Goal: Task Accomplishment & Management: Complete application form

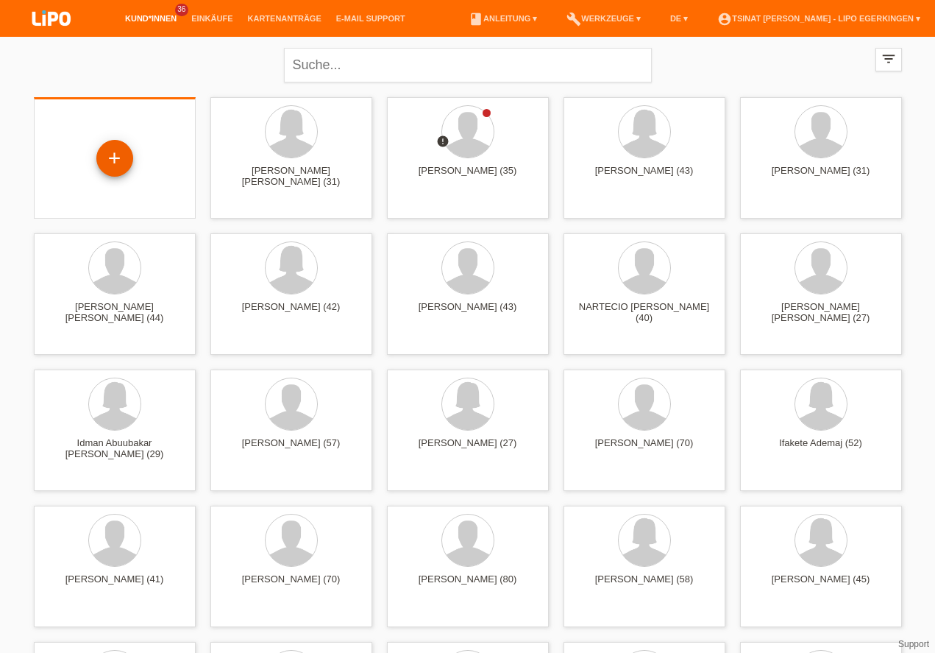
click at [112, 149] on div "+" at bounding box center [114, 158] width 35 height 25
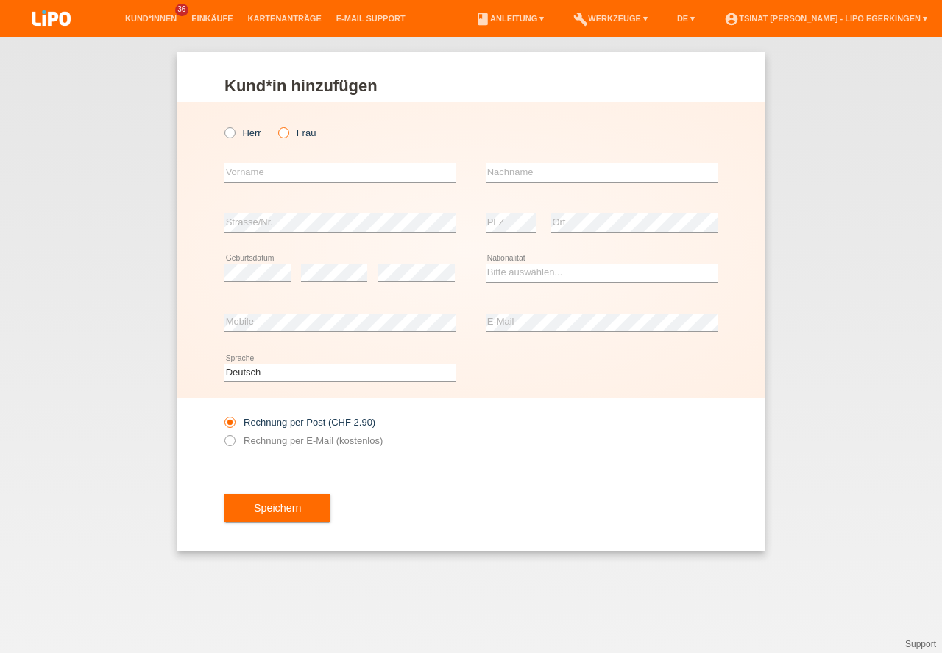
click at [276, 125] on icon at bounding box center [276, 125] width 0 height 0
click at [287, 135] on input "Frau" at bounding box center [283, 132] width 10 height 10
radio input "true"
click at [271, 174] on input "text" at bounding box center [340, 172] width 232 height 18
type input "mazrekaj"
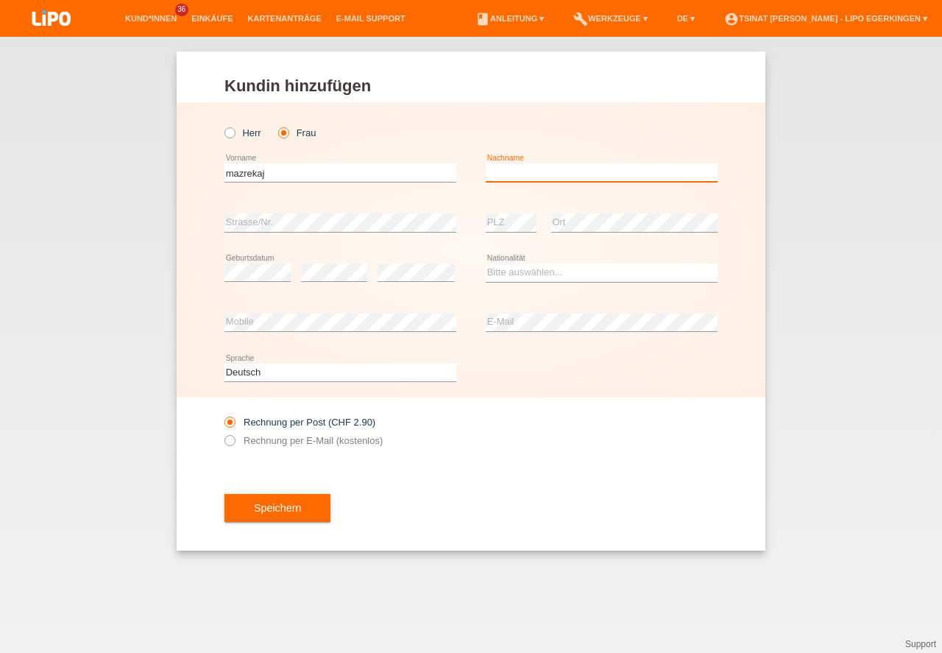
click at [527, 166] on input "text" at bounding box center [602, 172] width 232 height 18
type input "v"
type input "brikenda"
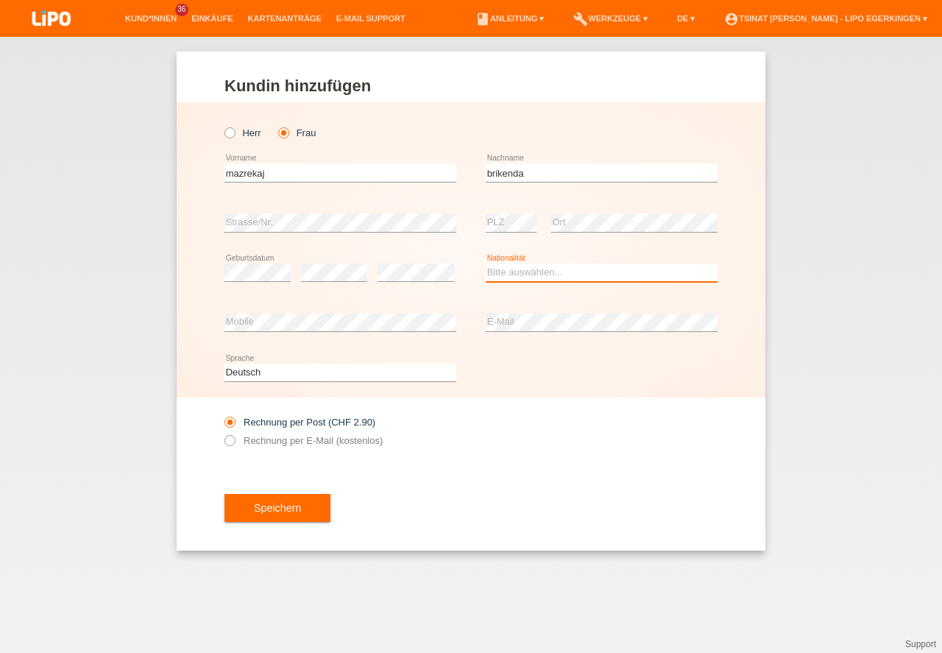
click at [560, 264] on select "Bitte auswählen... Schweiz Deutschland Liechtenstein Österreich ------------ Af…" at bounding box center [602, 272] width 232 height 18
select select "XK"
click at [0, 0] on option "Kosovo" at bounding box center [0, 0] width 0 height 0
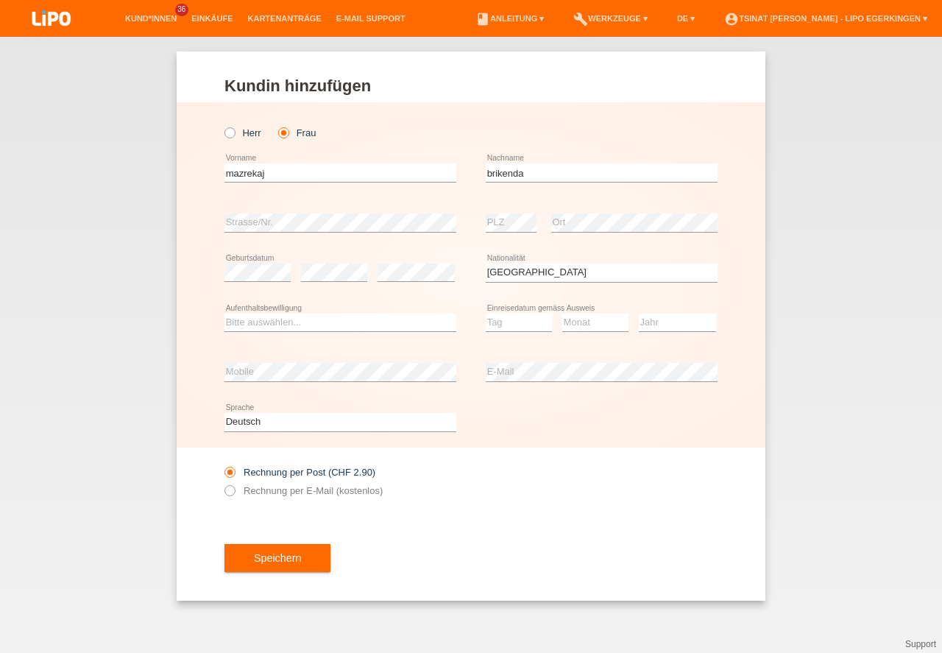
click at [346, 313] on div "Bitte auswählen... C B B - Flüchtlingsstatus Andere error Aufenthaltsbewilligung" at bounding box center [340, 323] width 232 height 50
click at [325, 321] on select "Bitte auswählen... C B B - Flüchtlingsstatus Andere" at bounding box center [340, 322] width 232 height 18
select select "B"
click at [0, 0] on option "B" at bounding box center [0, 0] width 0 height 0
click at [514, 321] on select "Tag 01 02 03 04 05 06 07 08 09 10 11" at bounding box center [519, 322] width 66 height 18
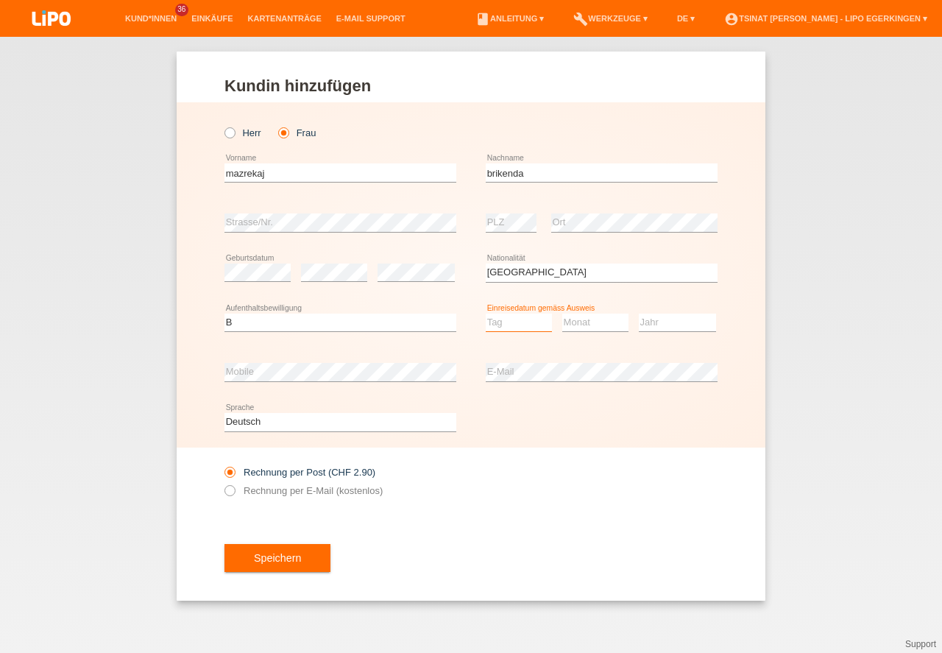
select select "08"
click at [0, 0] on option "08" at bounding box center [0, 0] width 0 height 0
click at [608, 316] on select "Monat 01 02 03 04 05 06 07 08 09 10 11" at bounding box center [595, 322] width 66 height 18
select select "03"
click at [0, 0] on option "03" at bounding box center [0, 0] width 0 height 0
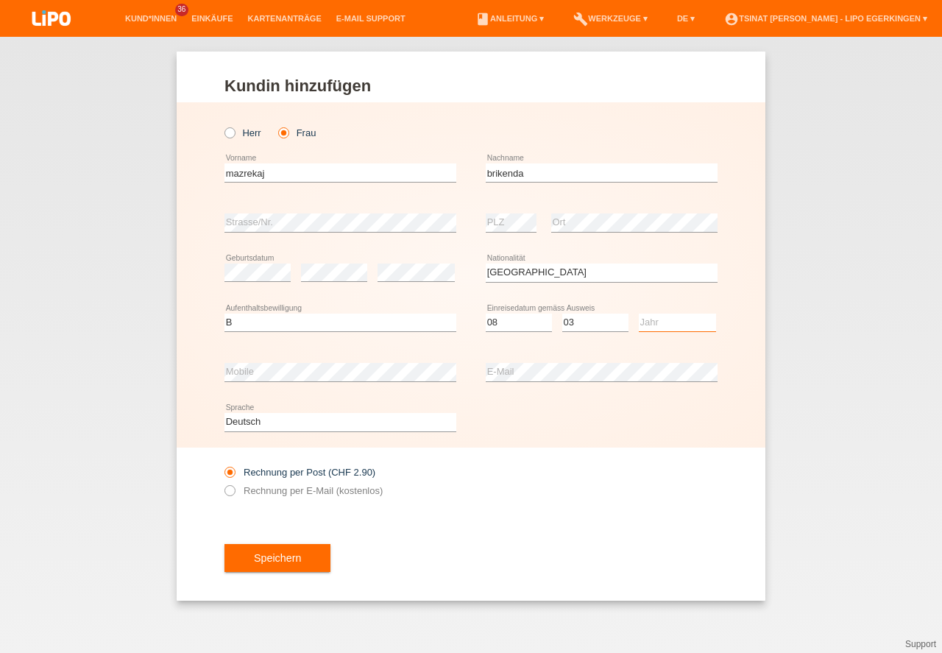
click at [646, 322] on select "Jahr 2025 2024 2023 2022 2021 2020 2019 2018 2017 2016 2015 2014 2013 2012 2011…" at bounding box center [677, 322] width 77 height 18
select select "2023"
click at [0, 0] on option "2023" at bounding box center [0, 0] width 0 height 0
click at [222, 483] on icon at bounding box center [222, 483] width 0 height 0
click at [233, 486] on input "Rechnung per E-Mail (kostenlos)" at bounding box center [229, 494] width 10 height 18
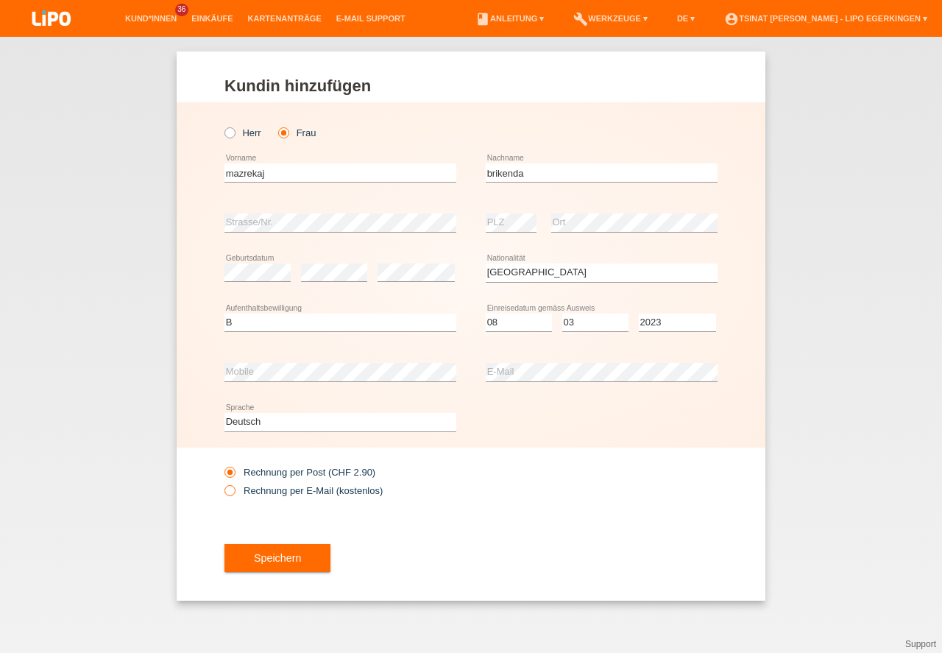
radio input "true"
click at [272, 557] on button "Speichern" at bounding box center [277, 558] width 106 height 28
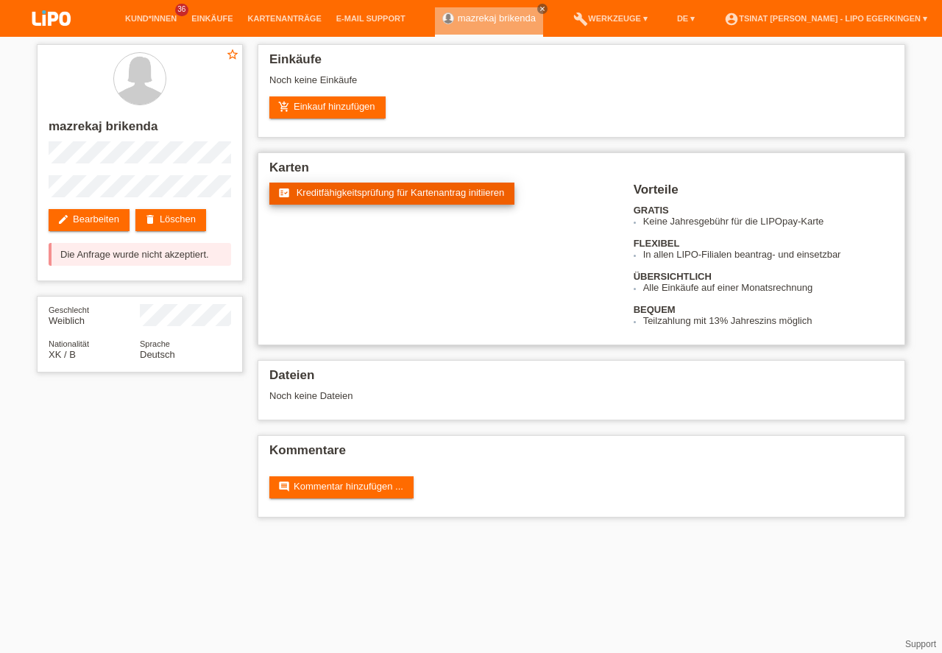
click at [455, 197] on span "Kreditfähigkeitsprüfung für Kartenantrag initiieren" at bounding box center [401, 192] width 208 height 11
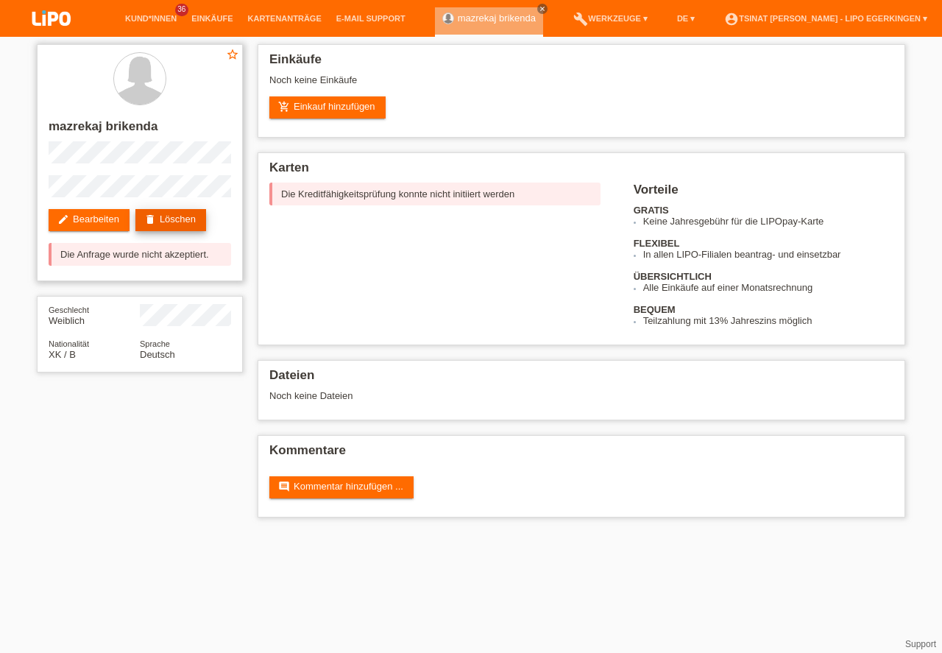
click at [171, 216] on link "delete Löschen" at bounding box center [170, 220] width 71 height 22
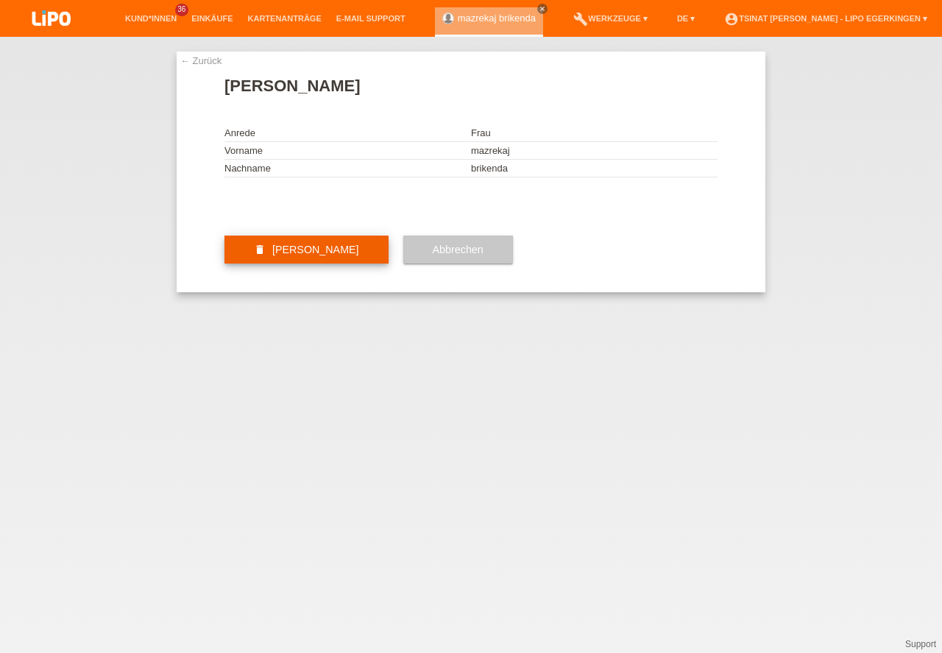
click at [324, 263] on button "delete Kundin löschen" at bounding box center [306, 249] width 164 height 28
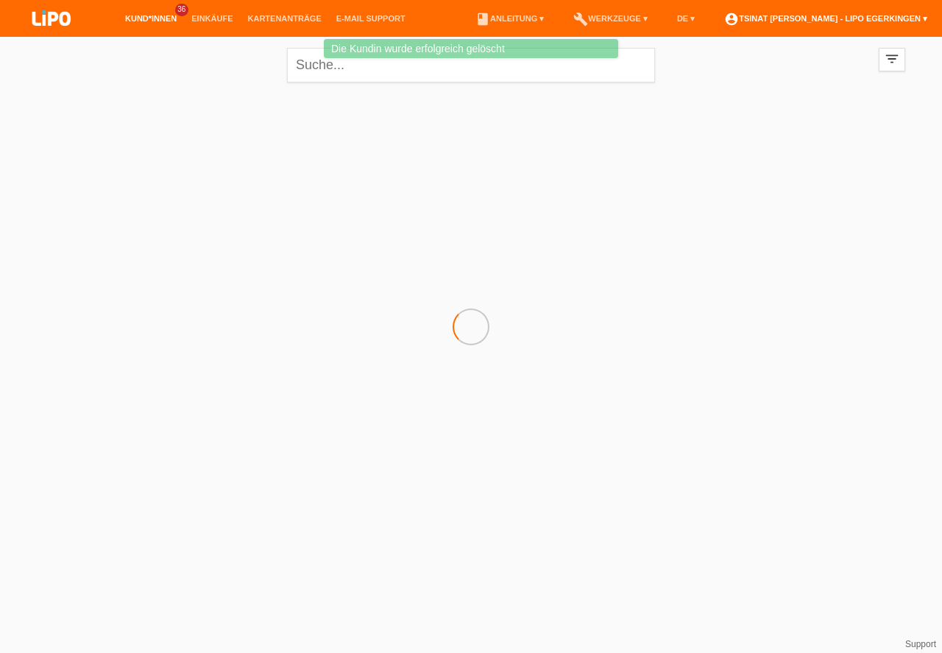
click at [867, 18] on link "account_circle Tsinat [PERSON_NAME] - LIPO Egerkingen ▾" at bounding box center [826, 18] width 218 height 9
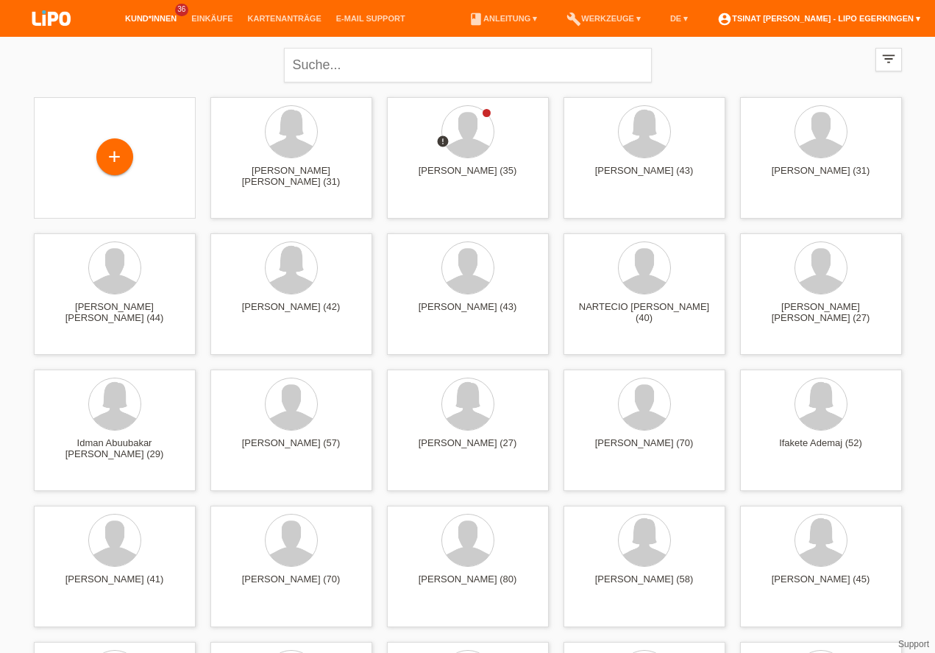
click at [823, 13] on li "account_circle Tsinat [PERSON_NAME] - LIPO Egerkingen ▾" at bounding box center [819, 19] width 218 height 38
click at [821, 18] on link "account_circle Tsinat [PERSON_NAME] - LIPO Egerkingen ▾" at bounding box center [819, 18] width 218 height 9
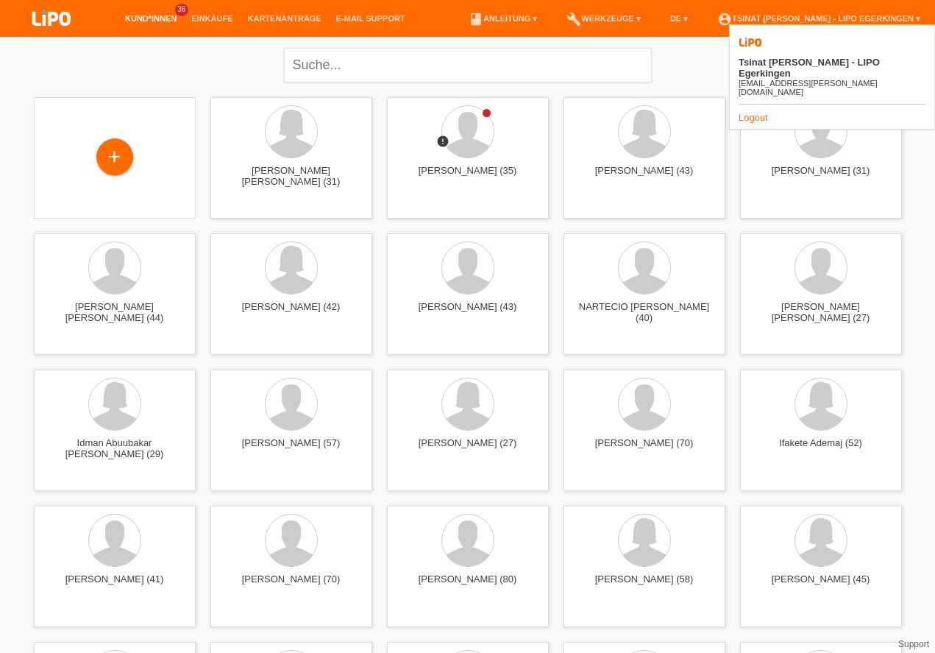
click at [748, 112] on link "Logout" at bounding box center [753, 117] width 29 height 11
